Goal: Information Seeking & Learning: Understand process/instructions

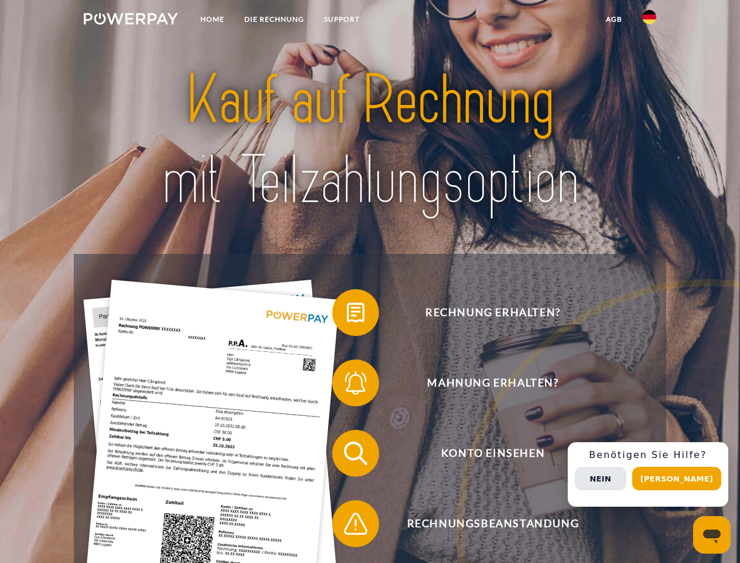
click at [131, 21] on img at bounding box center [131, 19] width 94 height 12
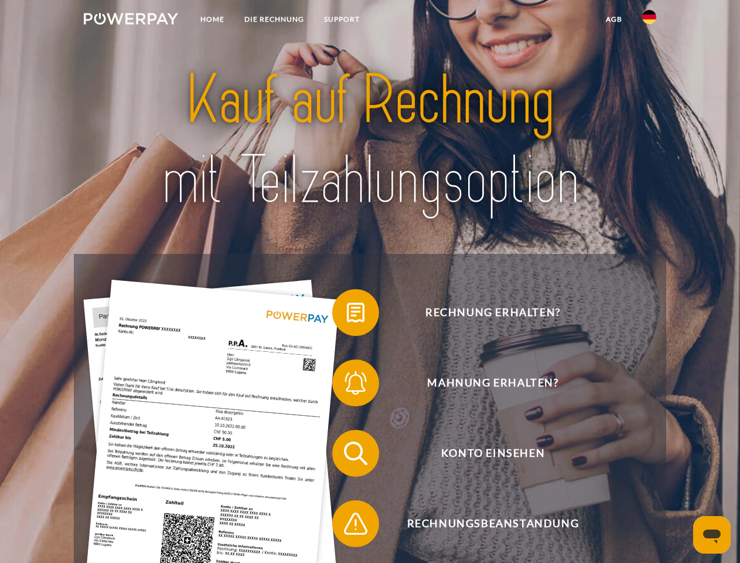
click at [649, 21] on img at bounding box center [649, 17] width 14 height 14
click at [614, 19] on link "agb" at bounding box center [614, 19] width 36 height 21
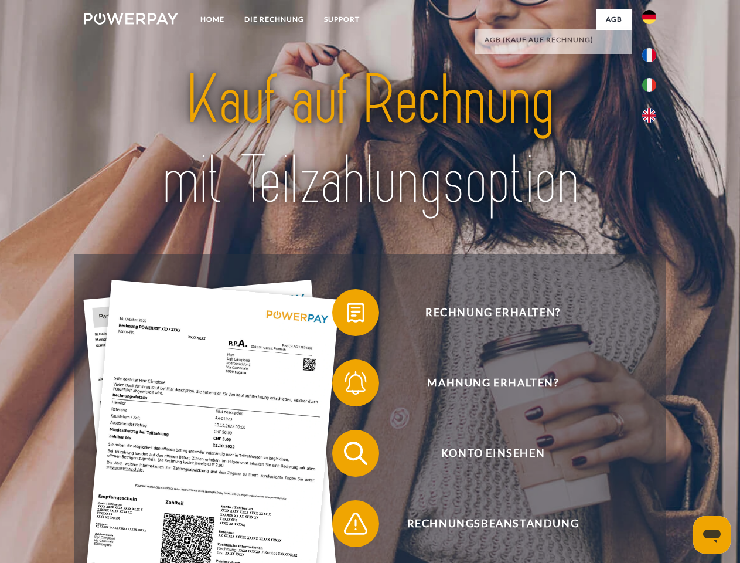
click at [347, 315] on span at bounding box center [338, 312] width 59 height 59
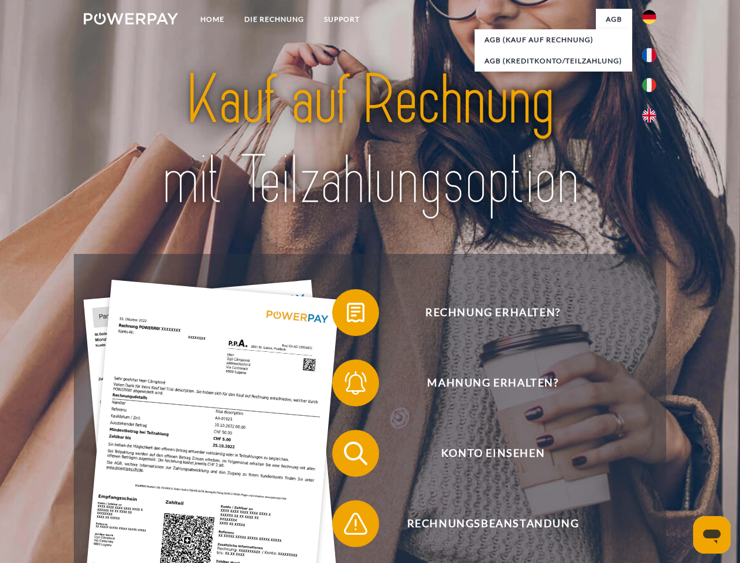
click at [347, 385] on span at bounding box center [338, 382] width 59 height 59
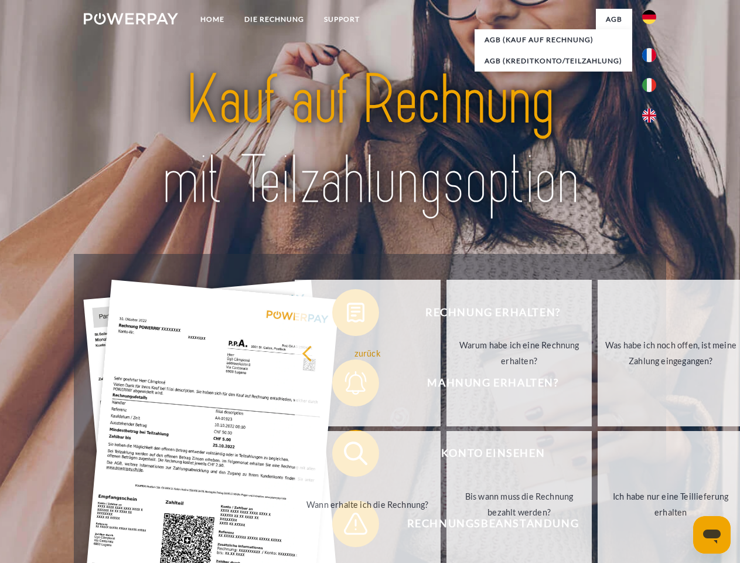
click at [447, 455] on link "Bis wann muss die Rechnung bezahlt werden?" at bounding box center [520, 504] width 146 height 146
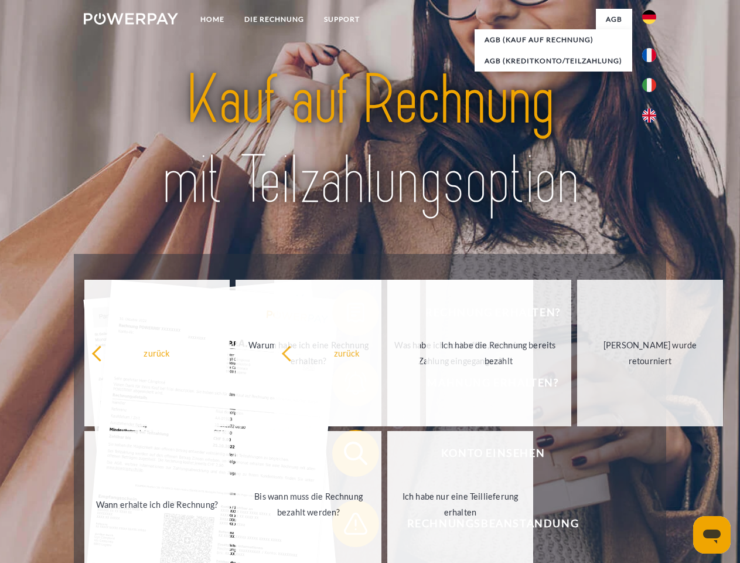
click at [347, 526] on span at bounding box center [338, 523] width 59 height 59
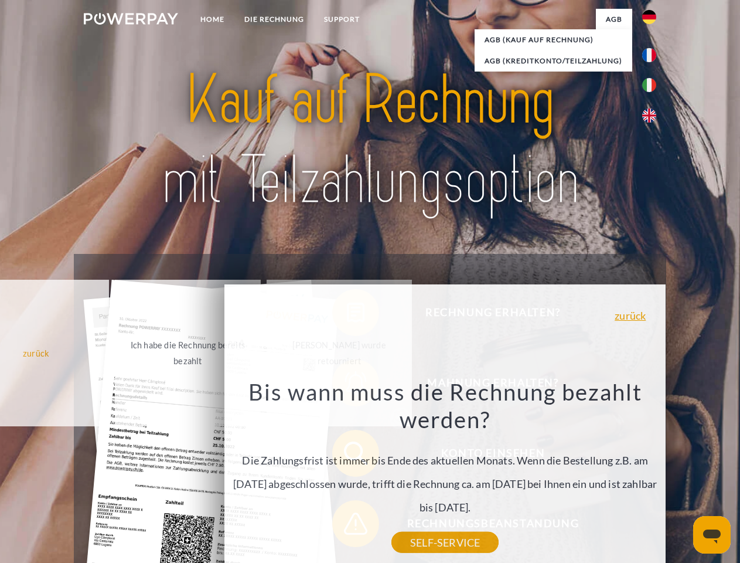
click at [652, 474] on div "Rechnung erhalten? Mahnung erhalten? Konto einsehen" at bounding box center [370, 488] width 592 height 469
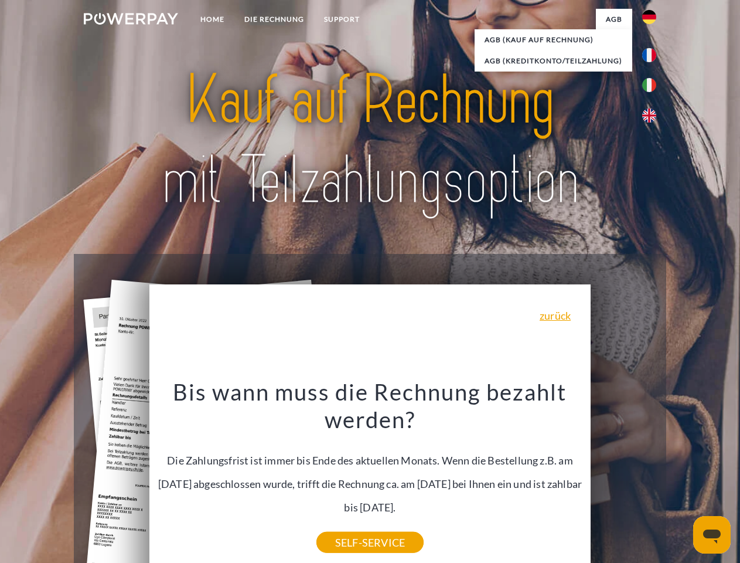
click at [623, 476] on span "Konto einsehen" at bounding box center [492, 453] width 287 height 47
click at [681, 478] on header "Home DIE RECHNUNG SUPPORT" at bounding box center [370, 404] width 740 height 809
